Goal: Transaction & Acquisition: Purchase product/service

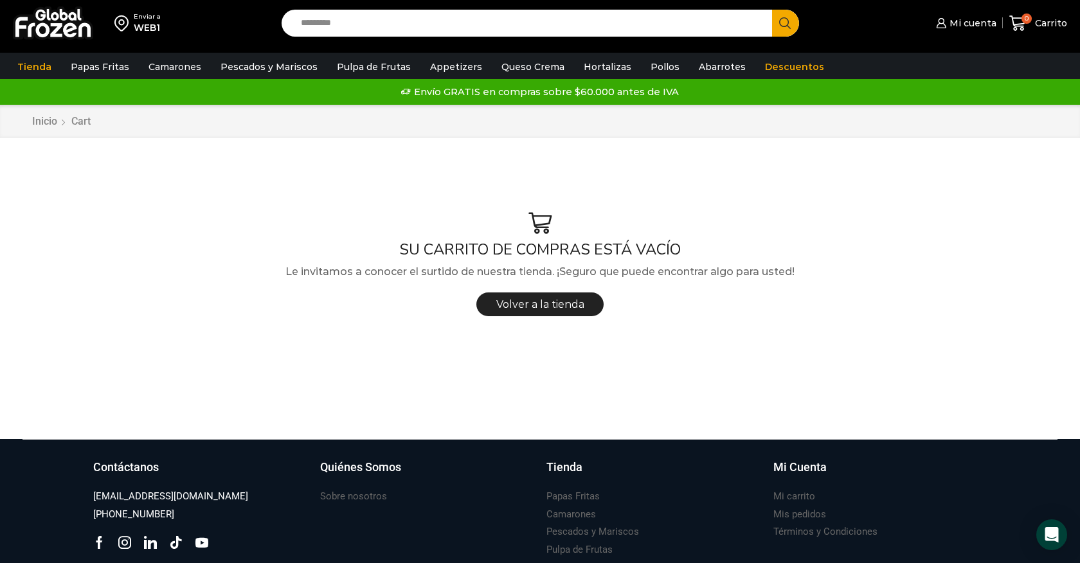
click at [39, 28] on img at bounding box center [53, 22] width 80 height 33
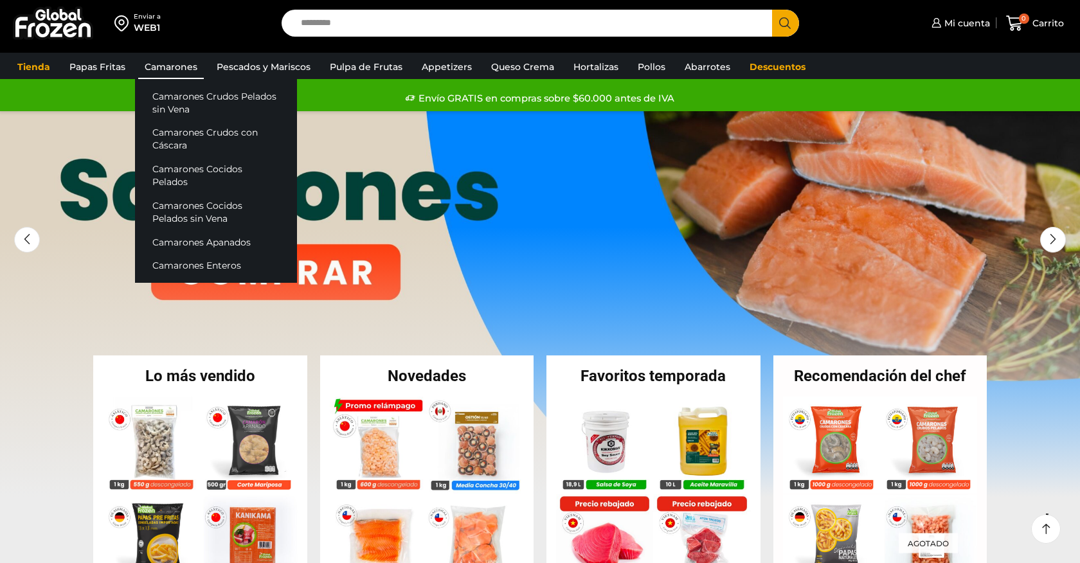
scroll to position [36, 0]
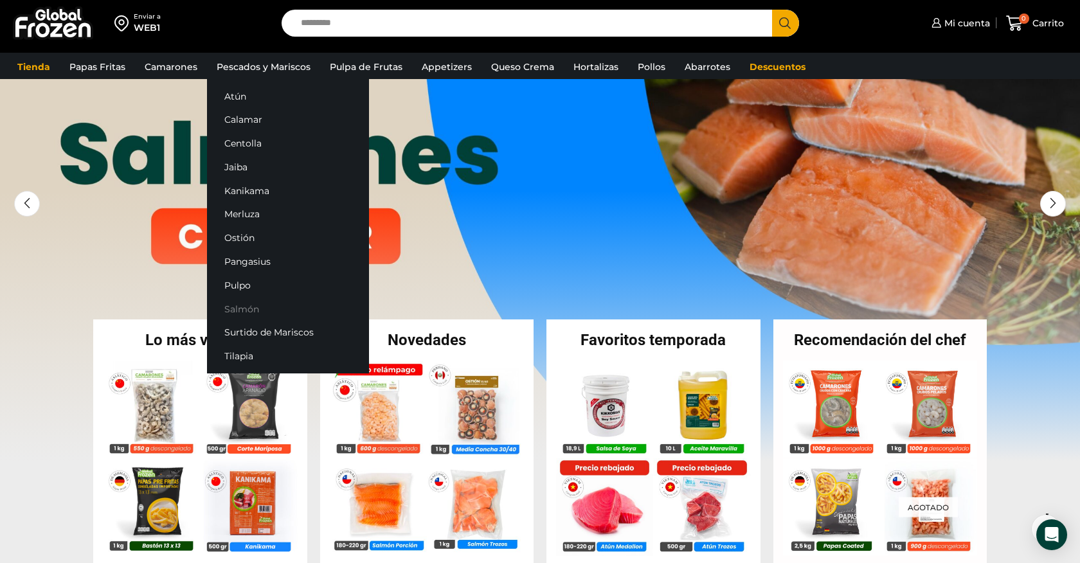
click at [242, 312] on link "Salmón" at bounding box center [288, 309] width 162 height 24
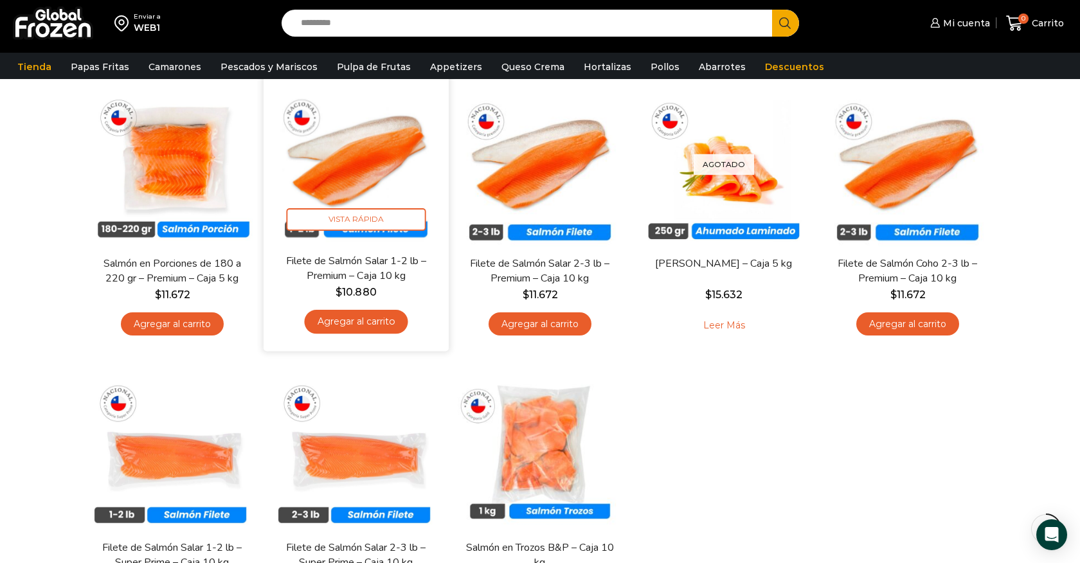
scroll to position [127, 0]
